Goal: Navigation & Orientation: Go to known website

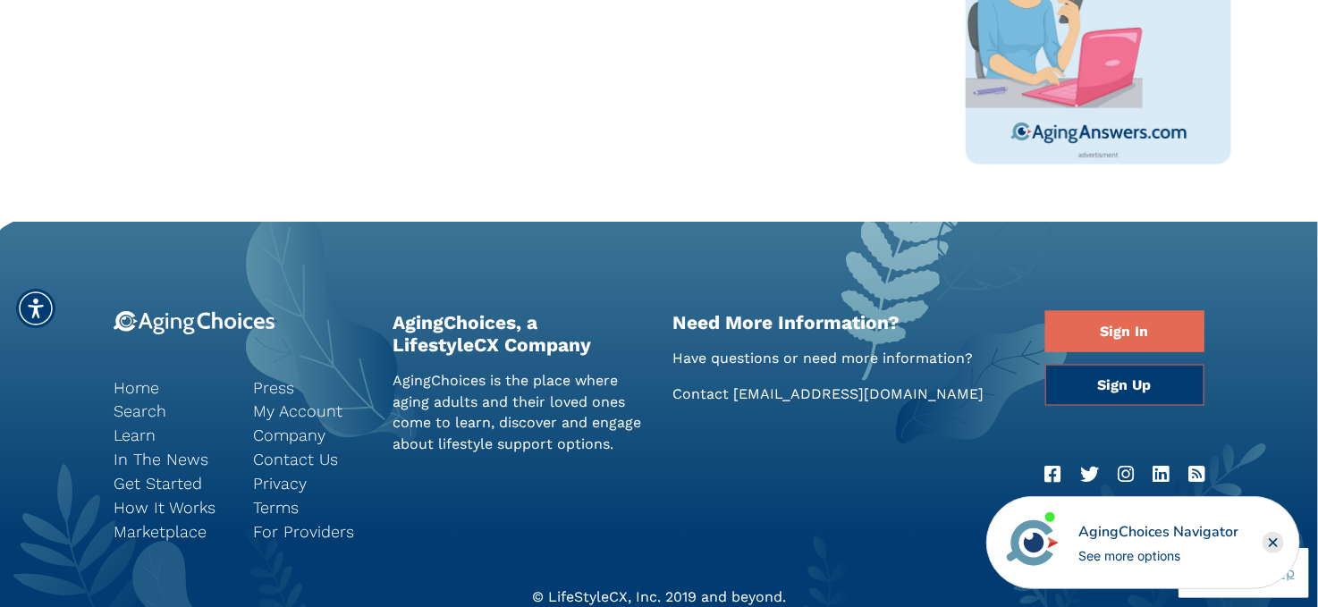
scroll to position [805, 0]
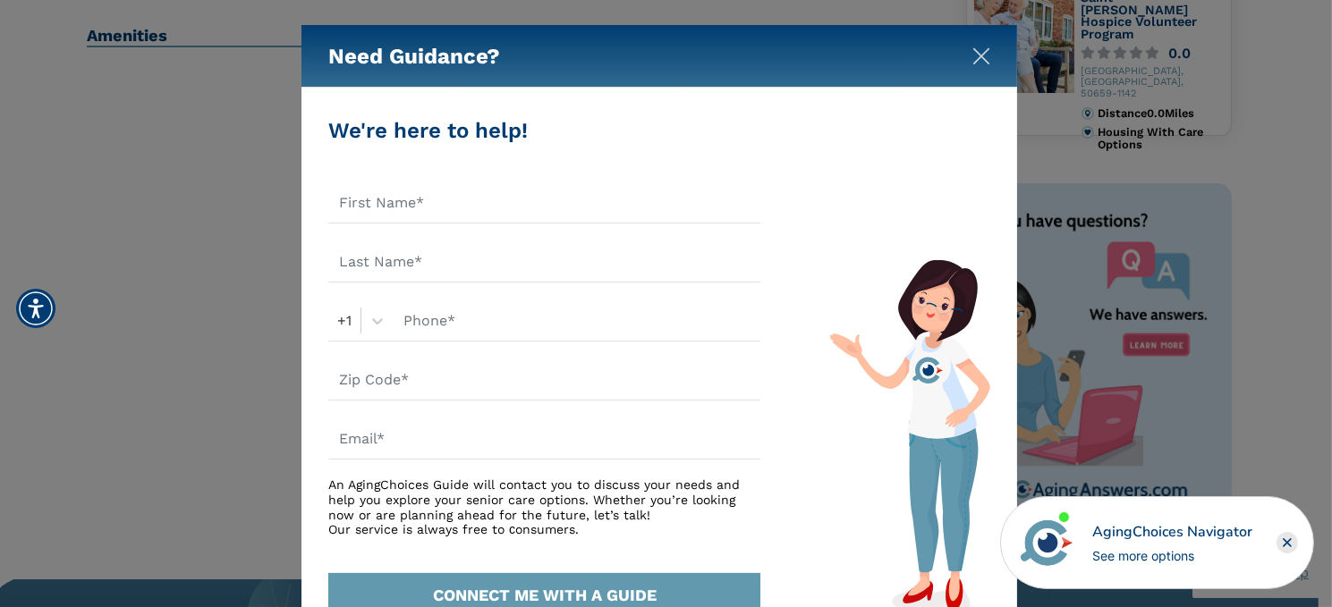
click at [977, 55] on img "Close" at bounding box center [981, 56] width 18 height 18
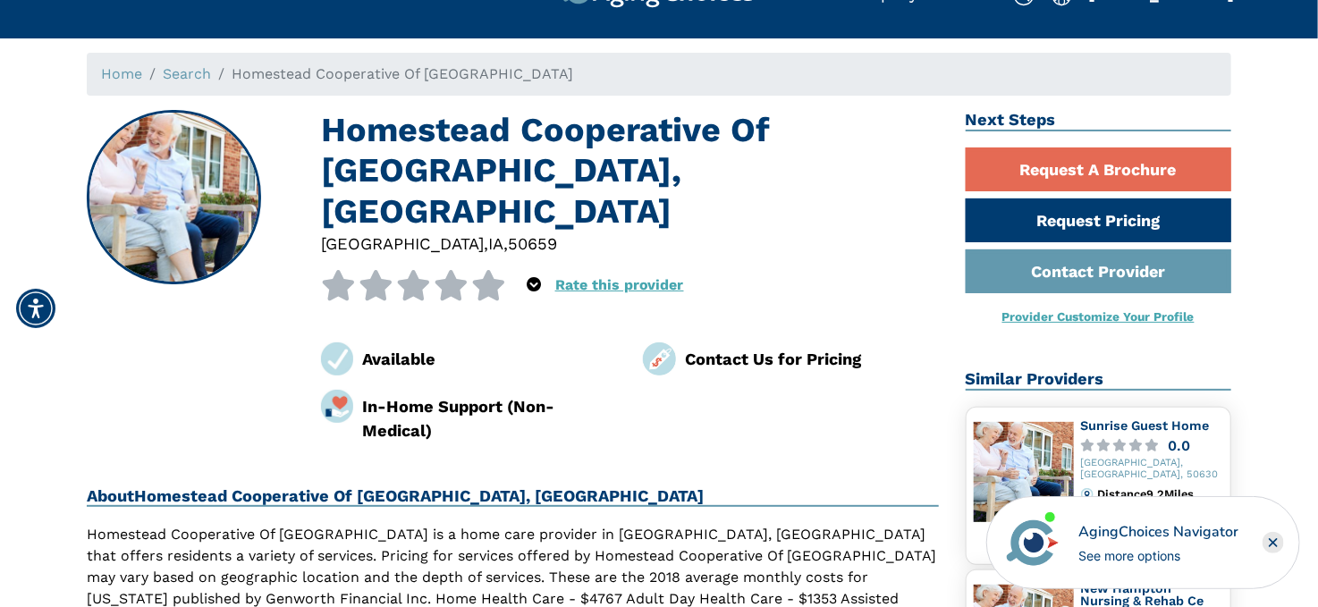
scroll to position [0, 0]
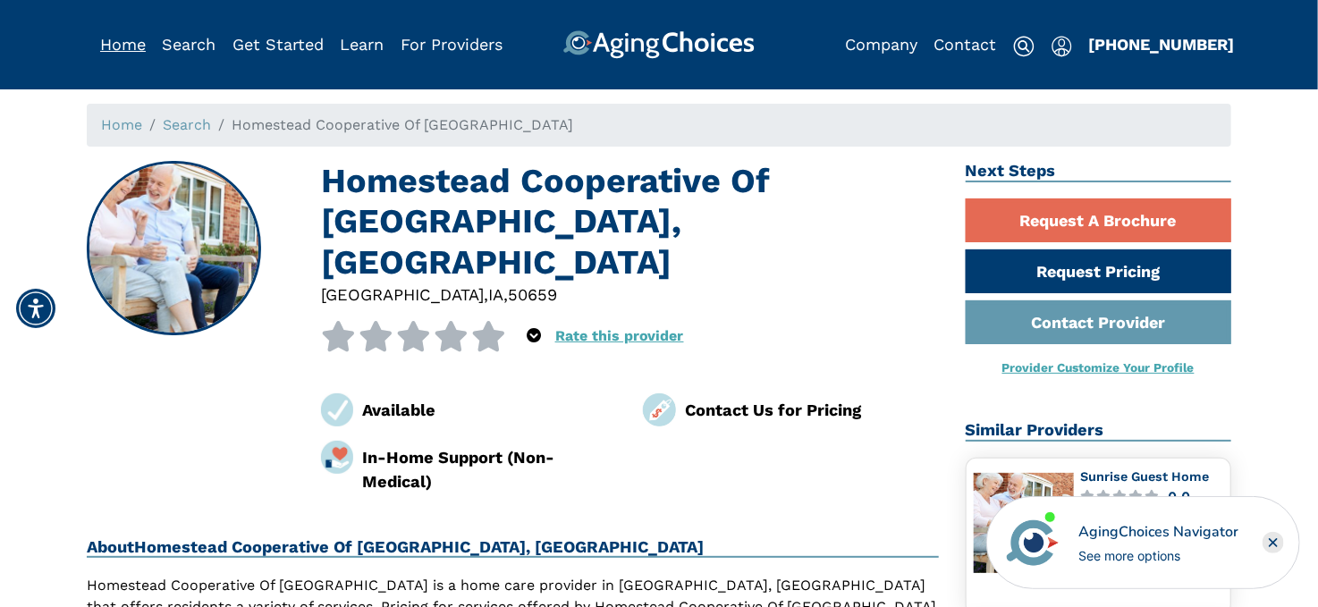
click at [121, 40] on link "Home" at bounding box center [123, 44] width 46 height 19
